Goal: Transaction & Acquisition: Purchase product/service

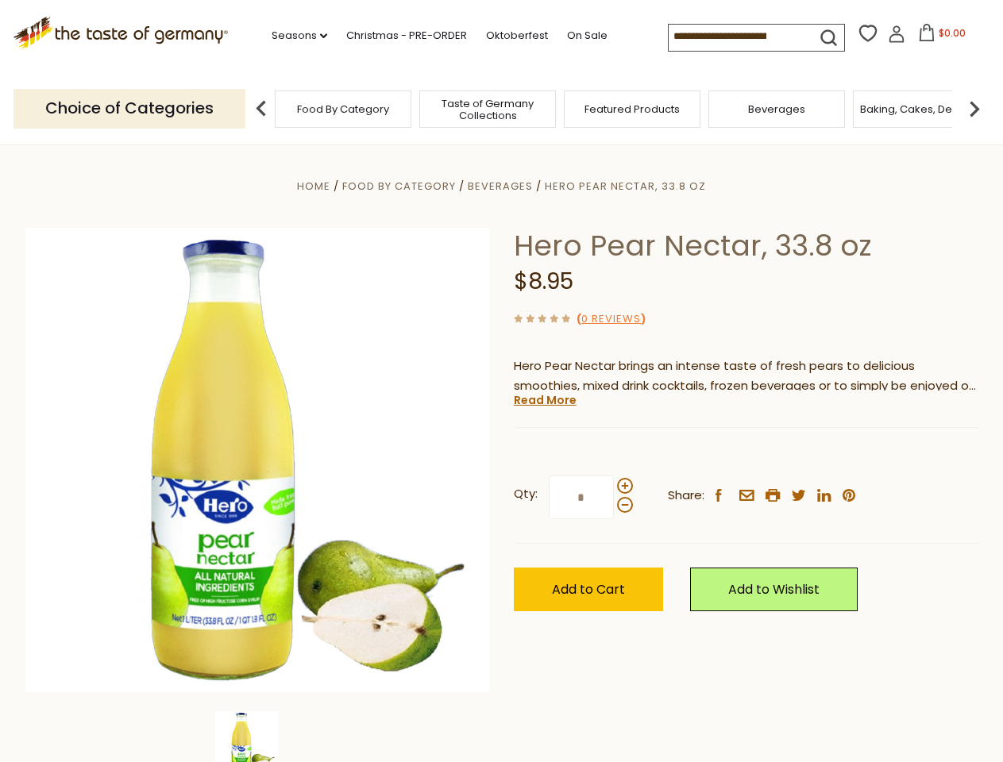
click at [501, 381] on div "Home Food By Category [GEOGRAPHIC_DATA] Hero Pear Nectar, 33.8 oz Hero Pear Nec…" at bounding box center [501, 481] width 976 height 611
click at [293, 36] on link "Seasons dropdown_arrow" at bounding box center [300, 35] width 56 height 17
click at [938, 37] on span "$0.00" at bounding box center [951, 32] width 27 height 13
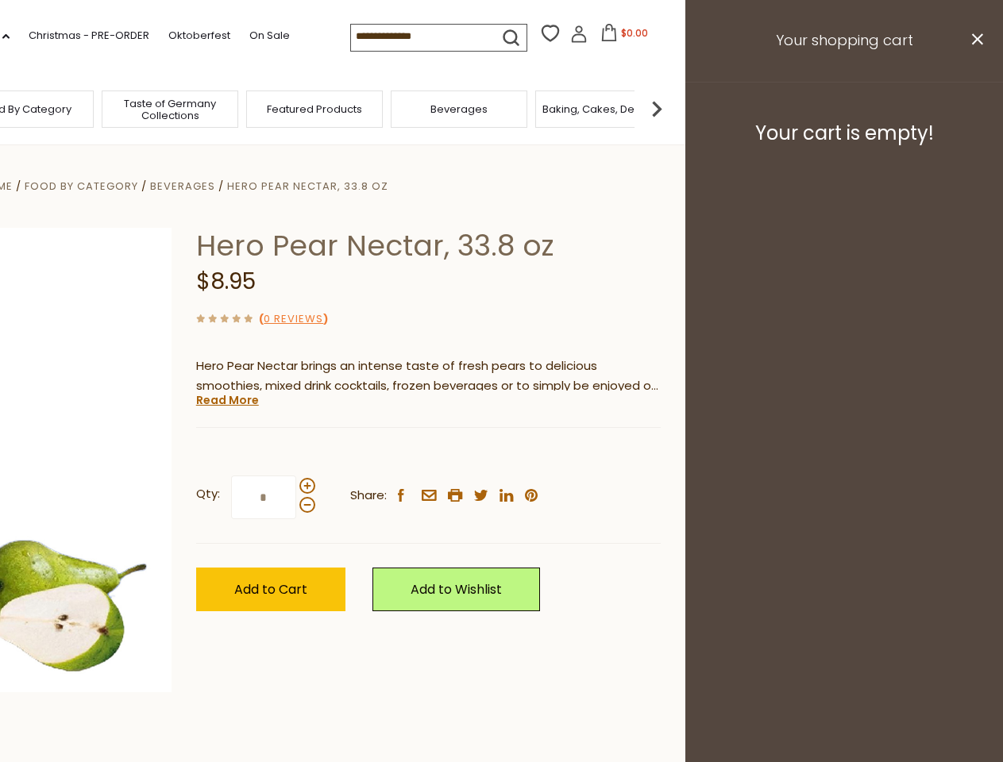
click at [134, 108] on div "All Seasons Recipes Game Day [DATE] [DATE] [DATE][PERSON_NAME] [DATE] Springfes…" at bounding box center [44, 373] width 180 height 673
click at [974, 108] on footer "Your cart is empty!" at bounding box center [844, 133] width 318 height 102
click at [501, 453] on div "Qty: * Share: facebook email printer twitter linkedin pinterest" at bounding box center [428, 498] width 464 height 92
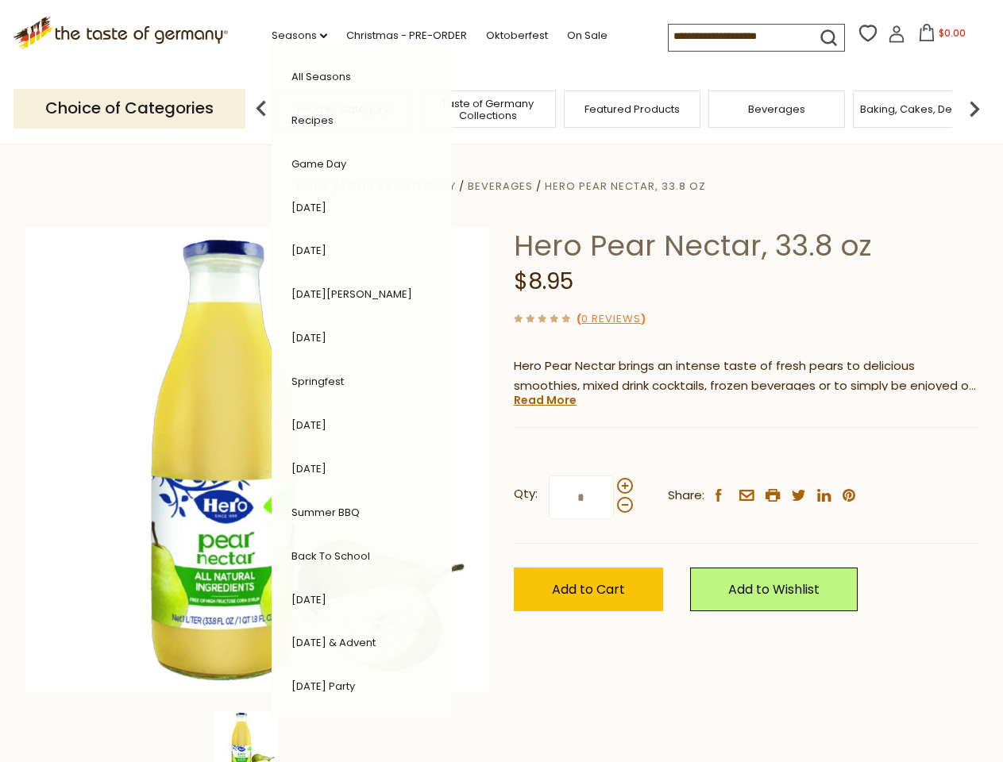
click at [257, 737] on div "Home Food By Category [GEOGRAPHIC_DATA] Hero Pear Nectar, 33.8 oz Hero Pear Nec…" at bounding box center [501, 481] width 976 height 611
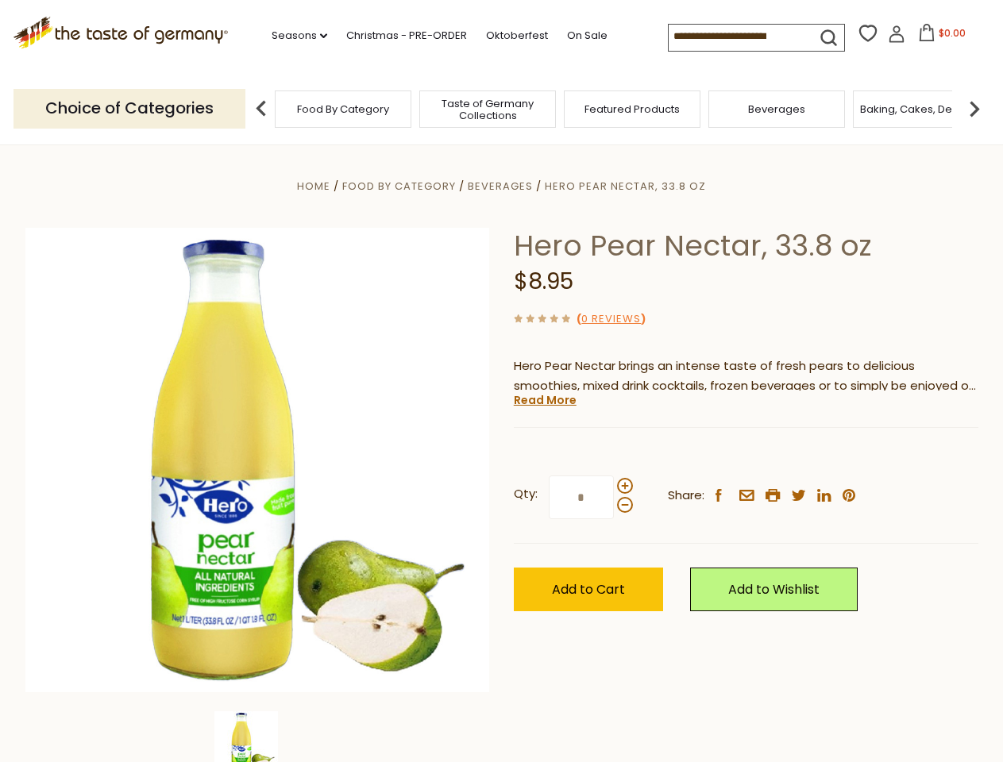
click at [257, 737] on img at bounding box center [246, 743] width 64 height 64
click at [544, 400] on link "Read More" at bounding box center [545, 400] width 63 height 16
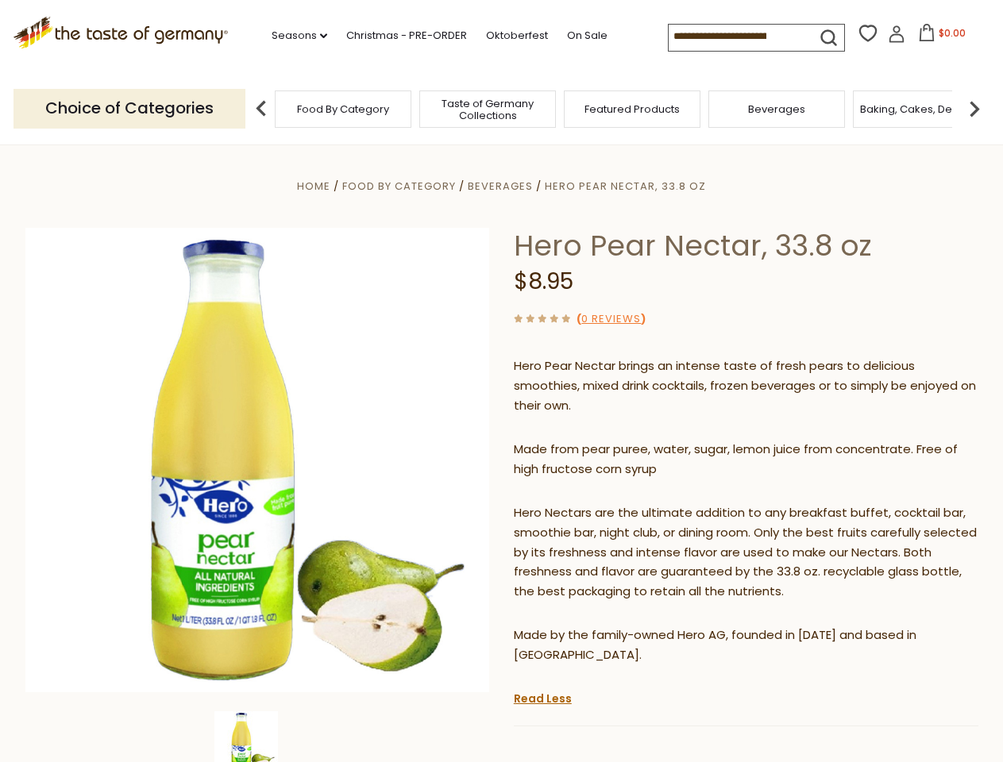
click at [624, 503] on p "Hero Nectars are the ultimate addition to any breakfast buffet, cocktail bar, s…" at bounding box center [746, 552] width 464 height 99
